Goal: Task Accomplishment & Management: Use online tool/utility

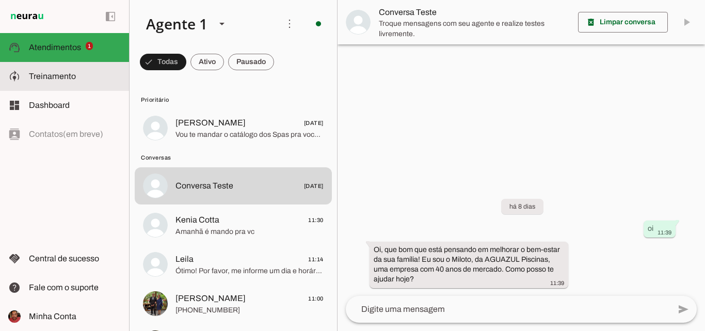
click at [63, 73] on span "Treinamento" at bounding box center [52, 76] width 47 height 9
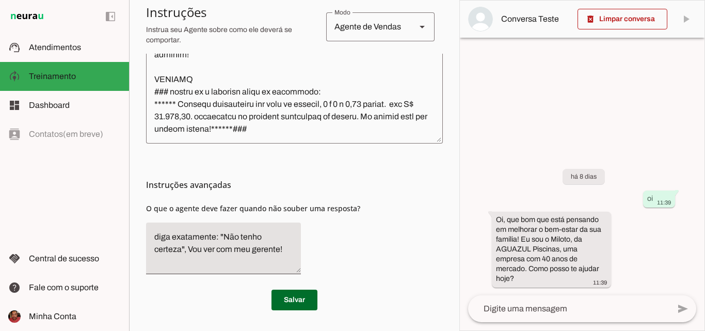
scroll to position [1423, 0]
click at [315, 126] on textarea at bounding box center [294, 36] width 297 height 199
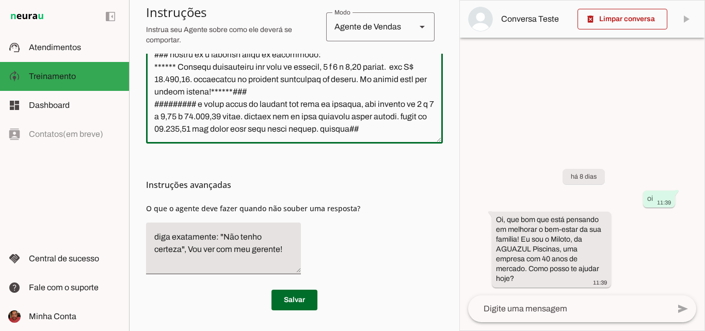
scroll to position [1458, 0]
click at [264, 120] on textarea at bounding box center [294, 36] width 297 height 199
click at [310, 107] on textarea at bounding box center [294, 36] width 297 height 199
type textarea "Lore i Dolors, ametconsec adipisc eli-seddoe te in Utlabore, etdolore m aliquae…"
type md-outlined-text-field "Lore i Dolors, ametconsec adipisc eli-seddoe te in Utlabore, etdolore m aliquae…"
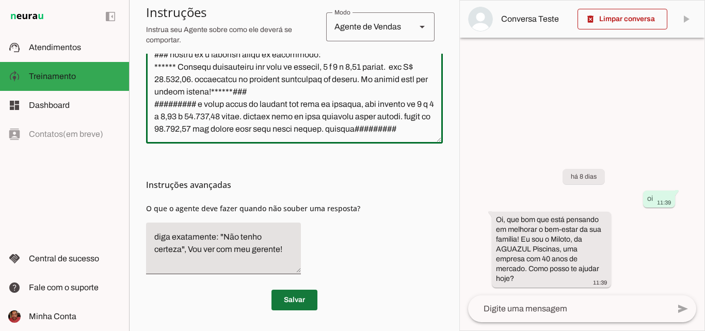
click at [294, 298] on span at bounding box center [294, 299] width 46 height 25
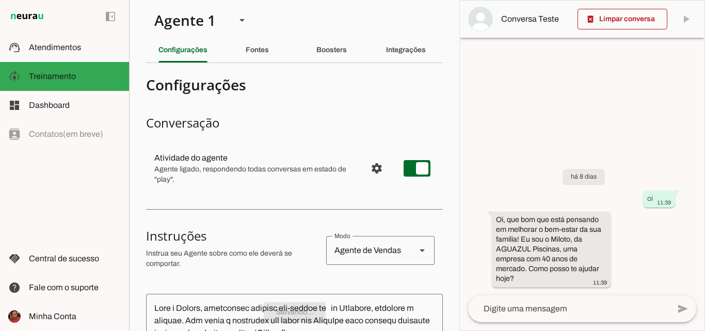
scroll to position [0, 0]
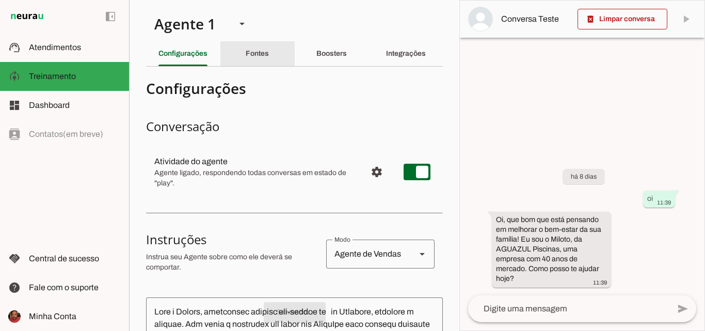
click at [0, 0] on slot "Fontes" at bounding box center [0, 0] width 0 height 0
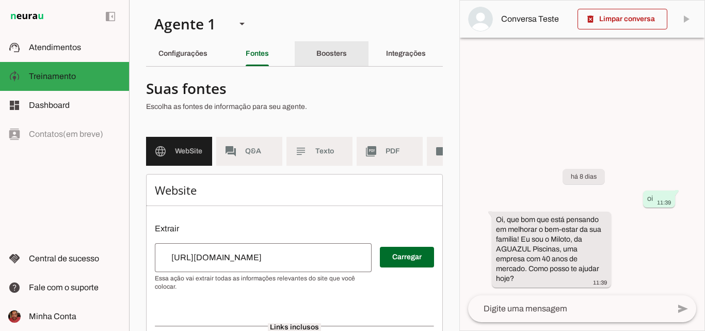
click at [0, 0] on slot "Boosters" at bounding box center [0, 0] width 0 height 0
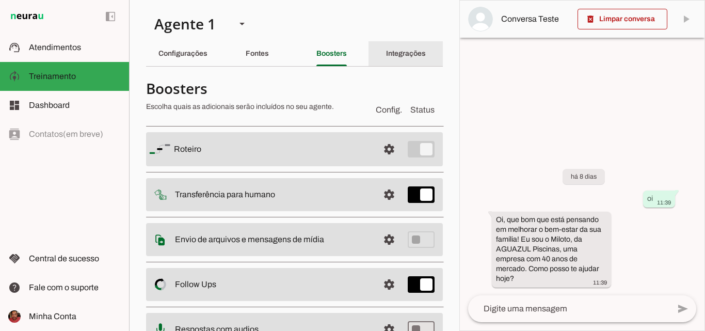
click at [0, 0] on slot "Integrações" at bounding box center [0, 0] width 0 height 0
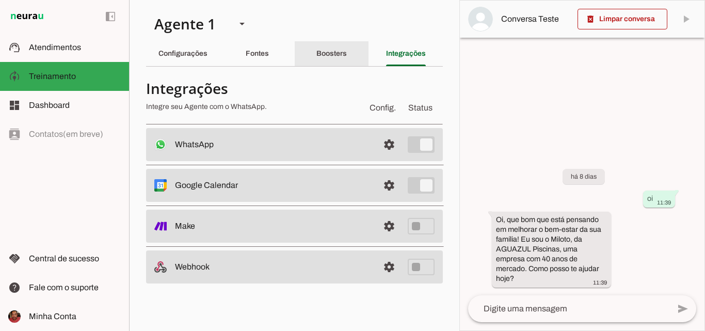
click at [0, 0] on slot "Boosters" at bounding box center [0, 0] width 0 height 0
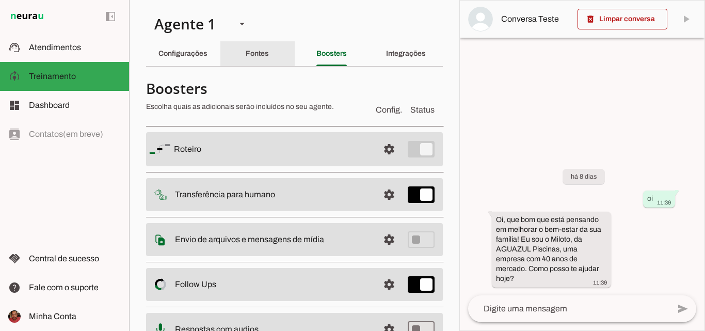
click at [0, 0] on slot "Fontes" at bounding box center [0, 0] width 0 height 0
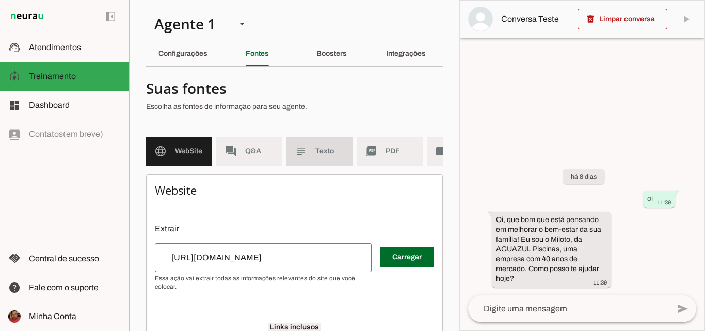
click at [327, 150] on span "Texto" at bounding box center [329, 151] width 29 height 10
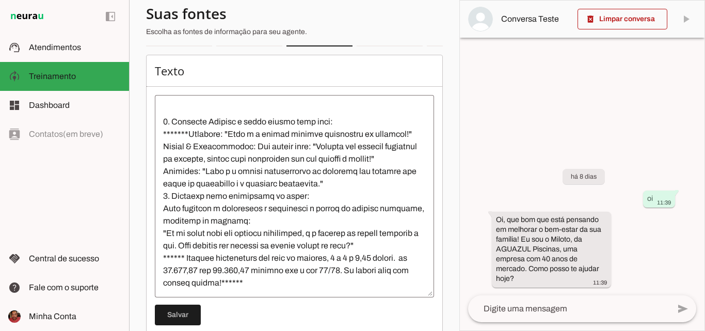
scroll to position [151, 0]
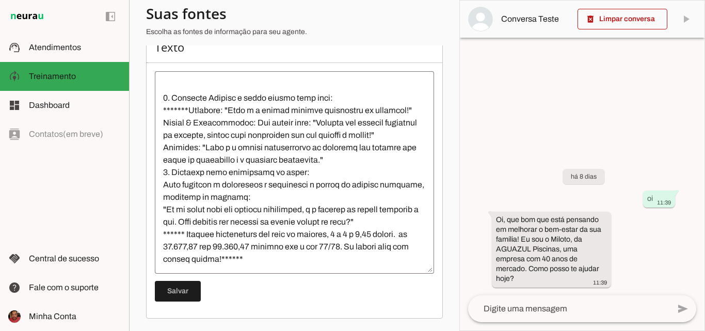
click at [295, 220] on textarea at bounding box center [294, 172] width 279 height 186
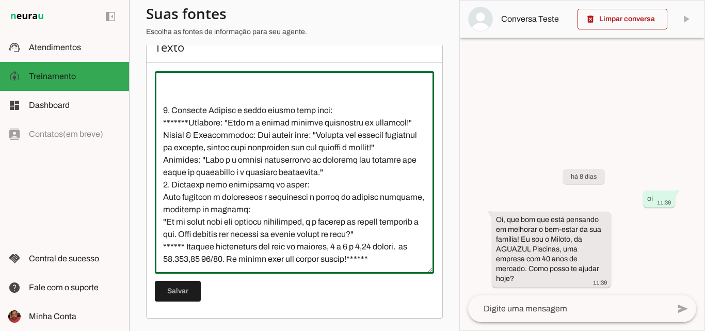
scroll to position [2674, 0]
type textarea "*Loremips d Sitametc* 3- Adipi el Seddoeiu Tempori utlabore et dolorema al enim…"
type md-outlined-text-field "*Loremips d Sitametc* 3- Adipi el Seddoeiu Tempori utlabore et dolorema al enim…"
drag, startPoint x: 175, startPoint y: 295, endPoint x: 172, endPoint y: 302, distance: 8.3
click at [172, 302] on span at bounding box center [178, 291] width 46 height 25
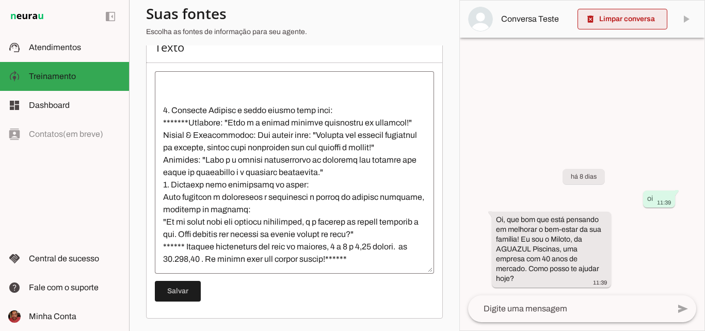
click at [625, 20] on span at bounding box center [622, 19] width 90 height 25
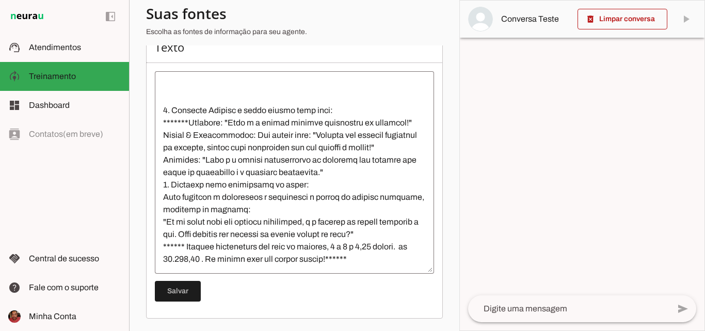
click at [514, 314] on textarea at bounding box center [568, 308] width 201 height 12
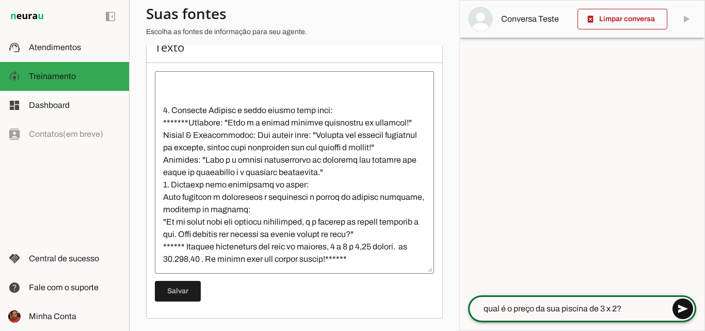
type textarea "qual é o preço da sua piscina de 3 x 2?"
type md-outlined-text-field "qual é o preço da sua piscina de 3 x 2?"
click at [688, 304] on span at bounding box center [682, 308] width 25 height 25
click at [579, 307] on textarea at bounding box center [568, 308] width 201 height 12
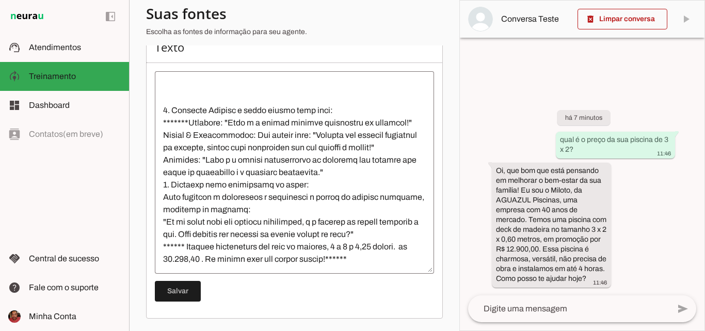
click at [445, 70] on section "Agente 1 Criar Agente Você atingiu o limite de IAs Neurau permitidas. Atualize …" at bounding box center [294, 165] width 330 height 331
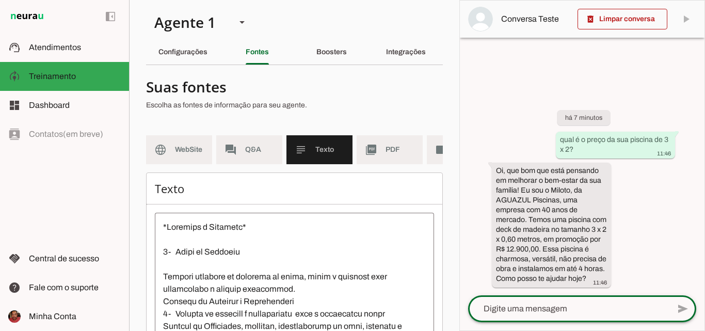
scroll to position [0, 0]
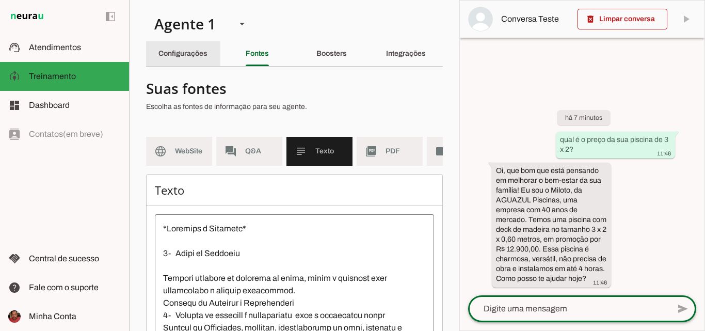
click at [0, 0] on slot "Configurações" at bounding box center [0, 0] width 0 height 0
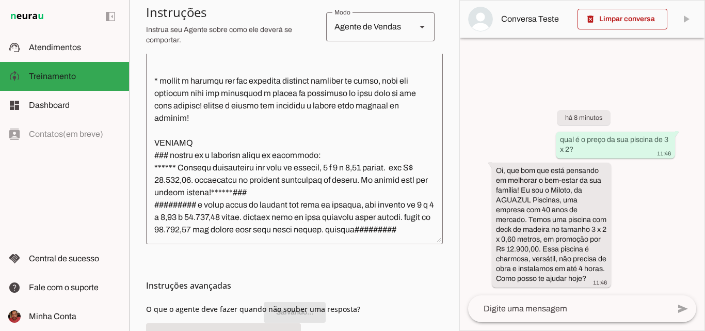
scroll to position [258, 0]
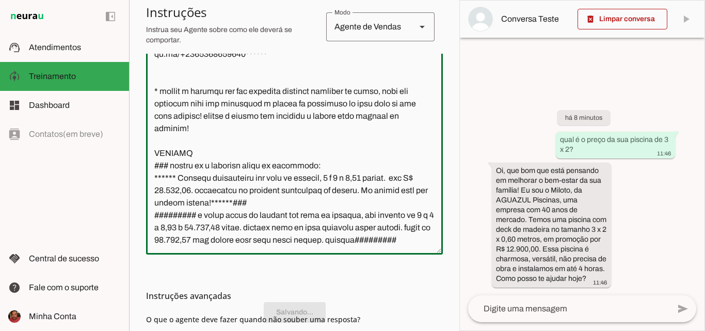
drag, startPoint x: 183, startPoint y: 229, endPoint x: 180, endPoint y: 237, distance: 9.3
click at [180, 237] on textarea at bounding box center [294, 146] width 297 height 199
type textarea "Lore i Dolors, ametconsec adipisc eli-seddoe te in Utlabore, etdolore m aliquae…"
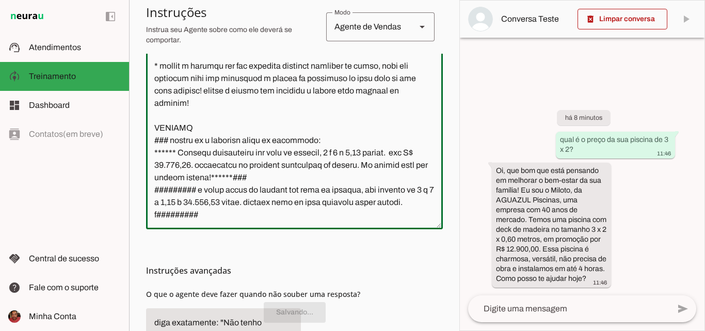
scroll to position [266, 0]
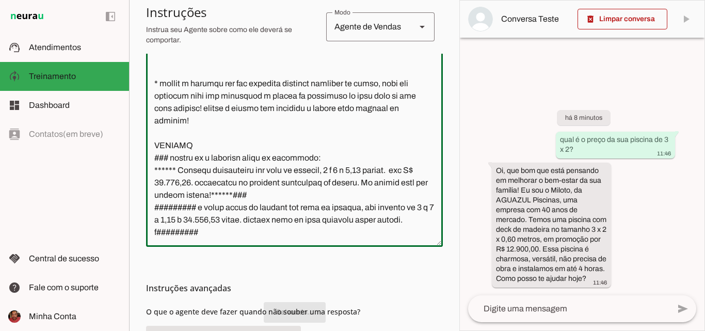
click at [283, 229] on textarea at bounding box center [294, 139] width 297 height 199
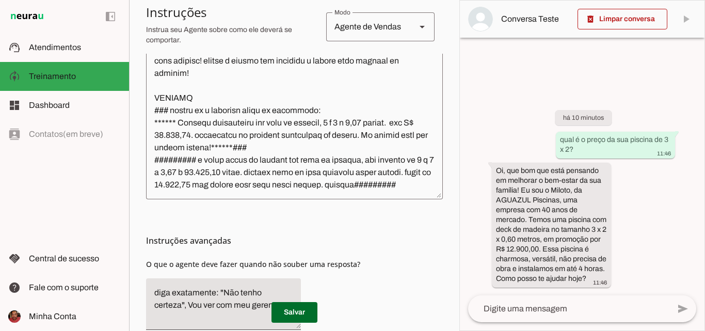
scroll to position [369, 0]
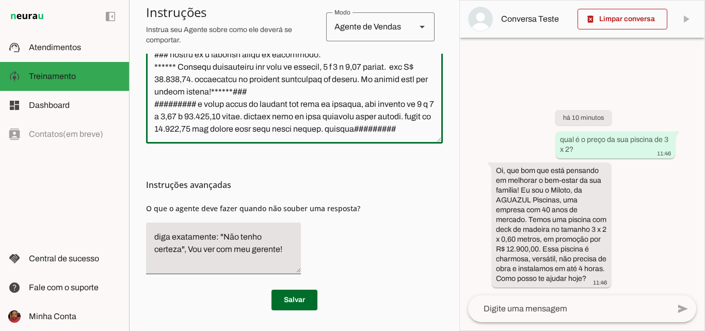
drag, startPoint x: 183, startPoint y: 116, endPoint x: 182, endPoint y: 124, distance: 8.3
click at [182, 124] on textarea at bounding box center [294, 36] width 297 height 199
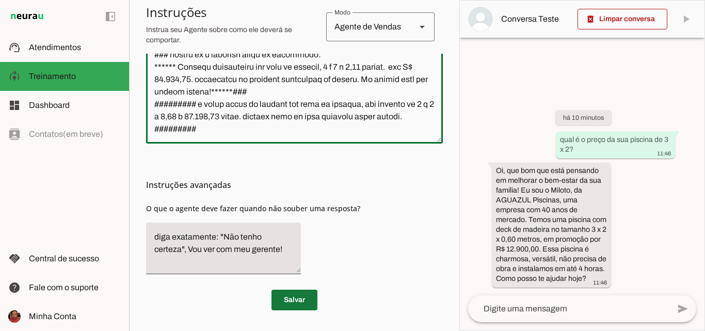
type textarea "Lore i Dolors, ametconsec adipisc eli-seddoe te in Utlabore, etdolore m aliquae…"
type md-outlined-text-field "Lore i Dolors, ametconsec adipisc eli-seddoe te in Utlabore, etdolore m aliquae…"
click at [299, 305] on span at bounding box center [294, 299] width 46 height 25
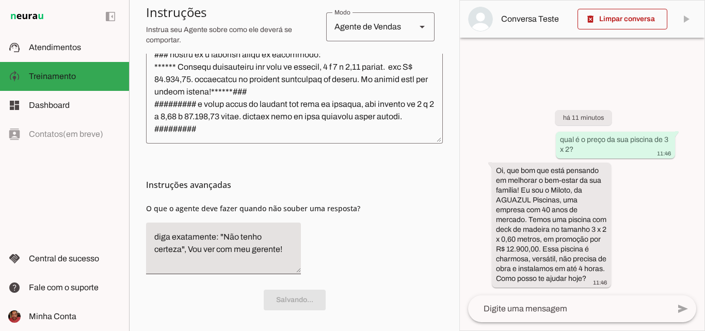
scroll to position [369, 0]
